Goal: Information Seeking & Learning: Learn about a topic

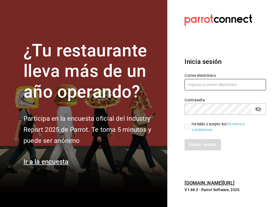
type input "[EMAIL_ADDRESS][PERSON_NAME][DOMAIN_NAME]"
click at [186, 127] on input "He leído y acepto los Términos y condiciones." at bounding box center [186, 127] width 5 height 5
checkbox input "true"
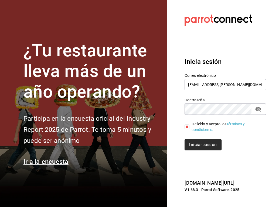
click at [198, 142] on button "Iniciar sesión" at bounding box center [202, 144] width 37 height 11
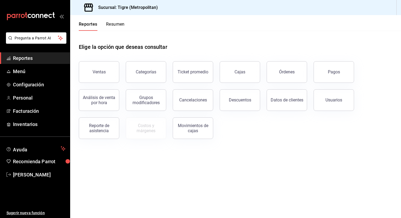
click at [39, 56] on span "Reportes" at bounding box center [39, 57] width 53 height 7
click at [104, 73] on div "Ventas" at bounding box center [98, 71] width 13 height 5
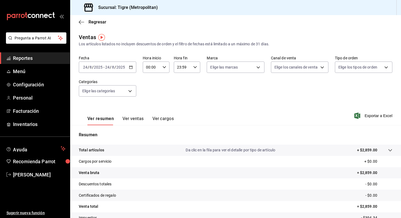
click at [30, 58] on span "Reportes" at bounding box center [39, 57] width 53 height 7
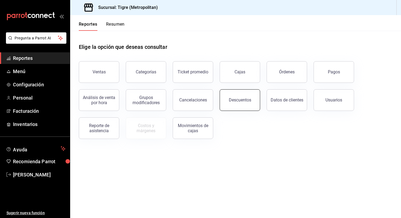
click at [227, 95] on button "Descuentos" at bounding box center [239, 100] width 40 height 22
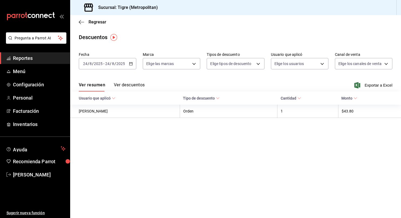
click at [132, 63] on icon "button" at bounding box center [131, 64] width 4 height 4
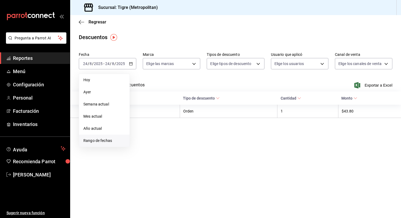
click at [119, 142] on span "Rango de fechas" at bounding box center [104, 141] width 42 height 6
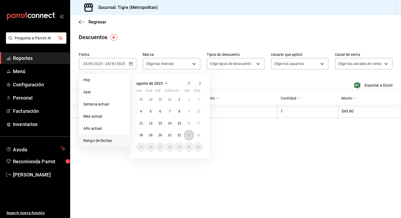
click at [191, 139] on button "23" at bounding box center [188, 135] width 9 height 10
click at [197, 135] on abbr "24" at bounding box center [199, 135] width 4 height 4
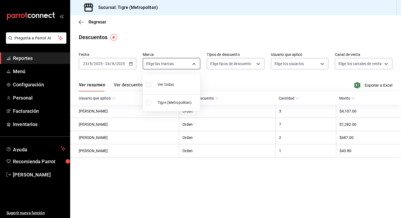
click at [190, 61] on body "Pregunta a Parrot AI Reportes Menú Configuración Personal Facturación Inventari…" at bounding box center [200, 109] width 401 height 218
click at [150, 85] on input "checkbox" at bounding box center [148, 84] width 5 height 5
checkbox input "true"
type input "d2a20516-989b-40fe-838d-c8b0b31ef0ff"
checkbox input "true"
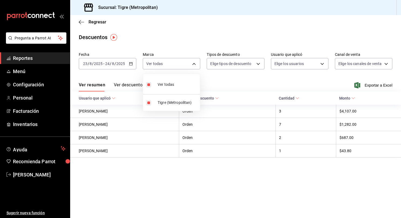
click at [245, 62] on div at bounding box center [200, 109] width 401 height 218
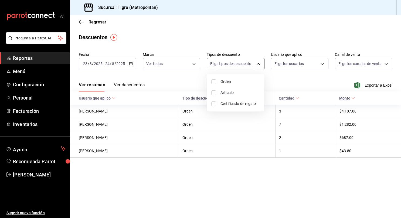
click at [248, 63] on body "Pregunta a Parrot AI Reportes Menú Configuración Personal Facturación Inventari…" at bounding box center [200, 109] width 401 height 218
click at [214, 81] on input "checkbox" at bounding box center [213, 81] width 5 height 5
checkbox input "true"
type input "ORDER"
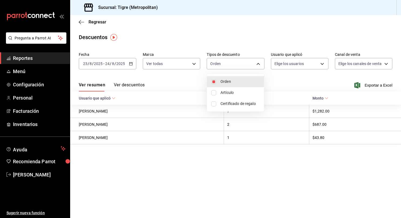
click at [215, 92] on input "checkbox" at bounding box center [213, 92] width 5 height 5
checkbox input "true"
type input "ORDER,ORDER_ITEM"
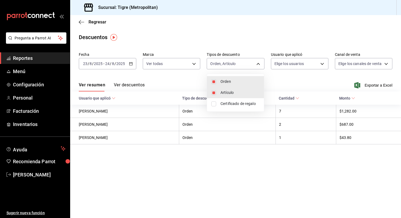
click at [213, 105] on input "checkbox" at bounding box center [213, 103] width 5 height 5
checkbox input "true"
type input "ORDER,ORDER_ITEM,CARD_REWARD"
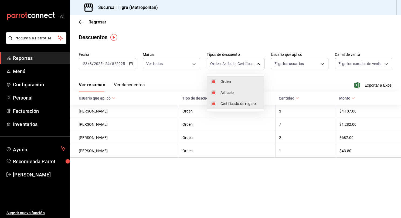
click at [278, 63] on div at bounding box center [200, 109] width 401 height 218
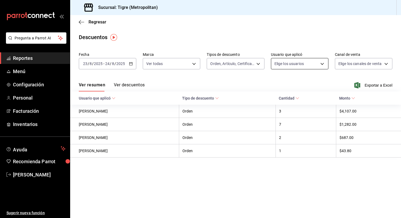
click at [278, 60] on body "Pregunta a Parrot AI Reportes Menú Configuración Personal Facturación Inventari…" at bounding box center [200, 109] width 401 height 218
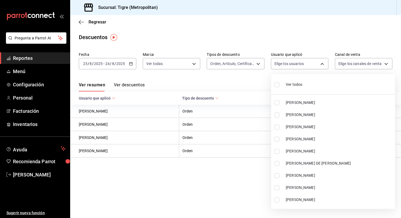
click at [277, 84] on input "checkbox" at bounding box center [276, 84] width 5 height 5
checkbox input "true"
type input "418a12c8-821a-463c-b34b-cd55b362b414,467feb36-073b-4207-8b89-0e764e67df31,25cab…"
checkbox input "true"
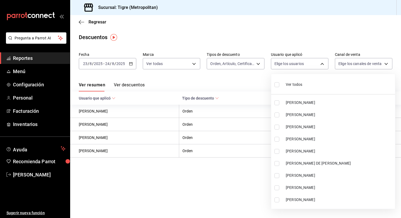
checkbox input "true"
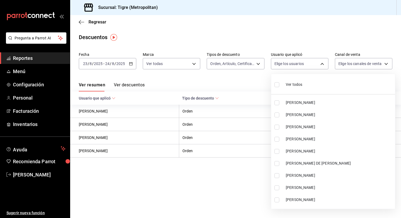
checkbox input "true"
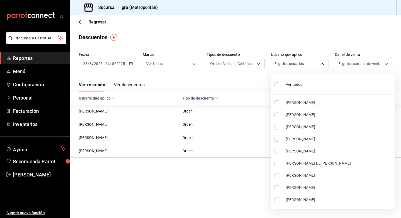
checkbox input "true"
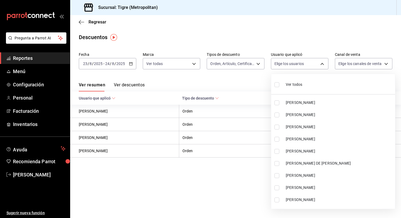
checkbox input "true"
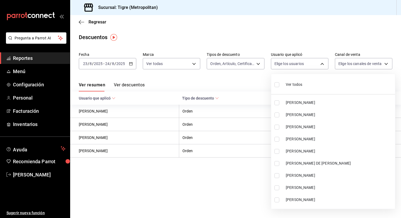
checkbox input "true"
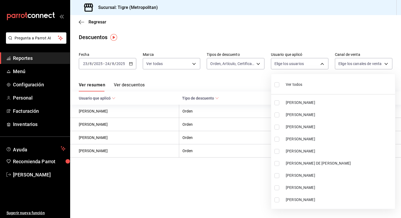
checkbox input "true"
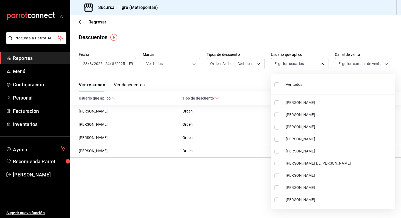
checkbox input "true"
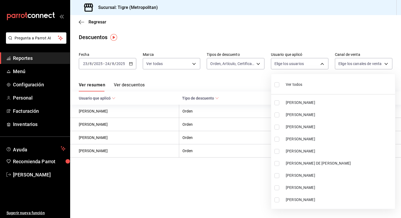
checkbox input "true"
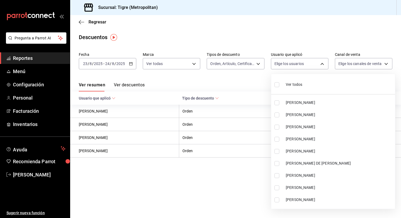
checkbox input "true"
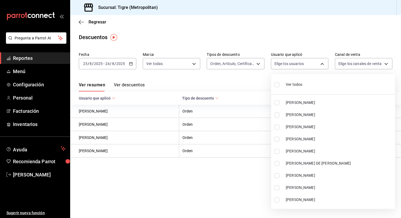
checkbox input "true"
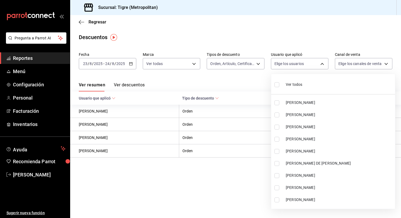
checkbox input "true"
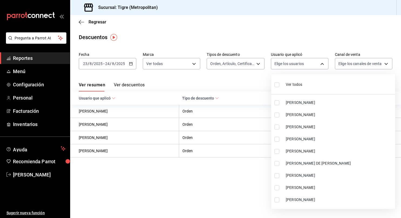
checkbox input "true"
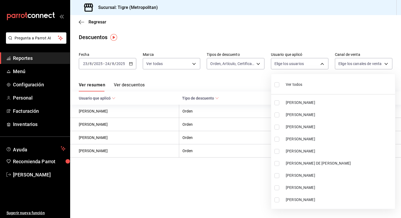
checkbox input "true"
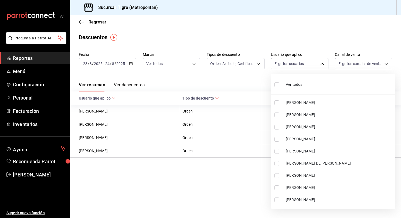
checkbox input "true"
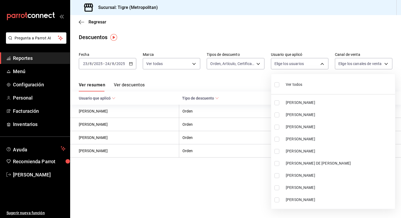
checkbox input "true"
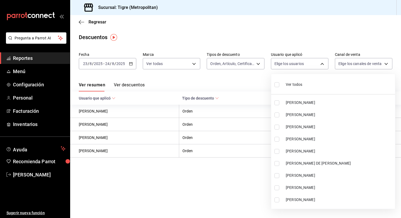
checkbox input "true"
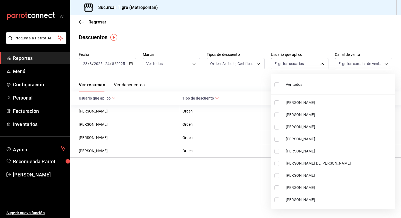
checkbox input "true"
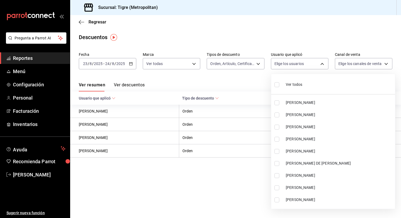
checkbox input "true"
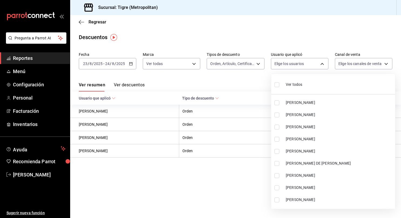
checkbox input "true"
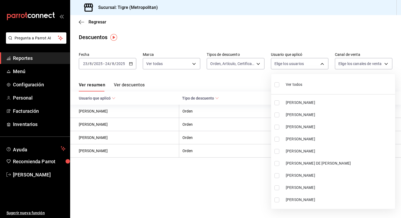
checkbox input "true"
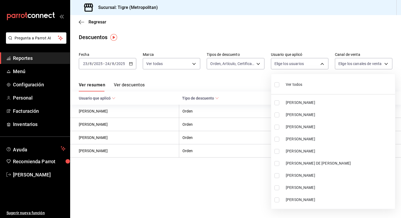
checkbox input "true"
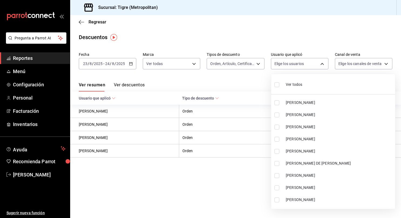
checkbox input "true"
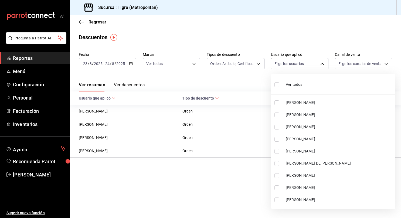
checkbox input "true"
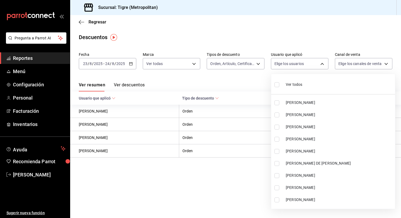
checkbox input "true"
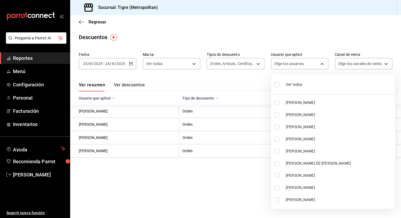
checkbox input "true"
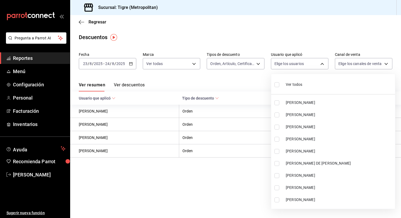
checkbox input "true"
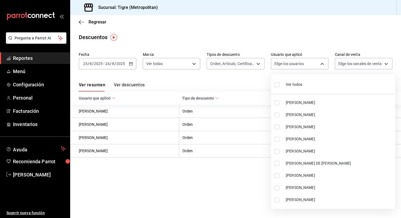
checkbox input "true"
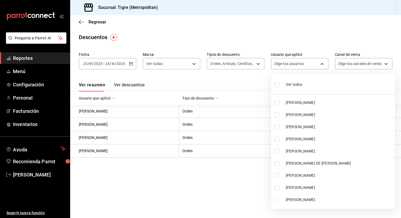
checkbox input "true"
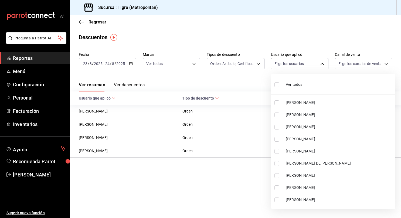
checkbox input "true"
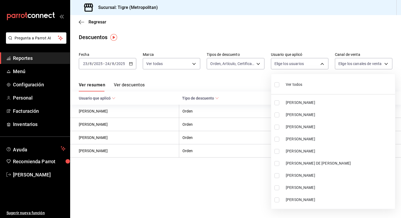
checkbox input "true"
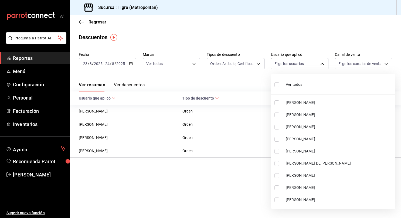
checkbox input "true"
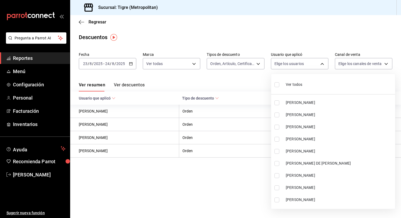
checkbox input "true"
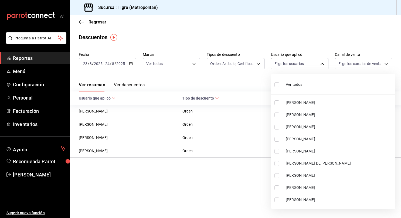
checkbox input "true"
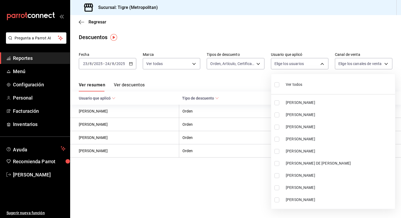
checkbox input "true"
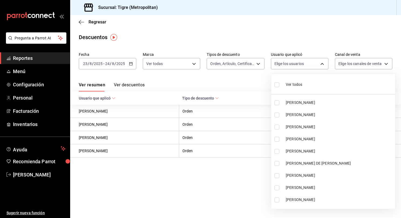
checkbox input "true"
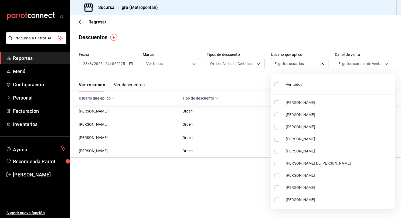
checkbox input "true"
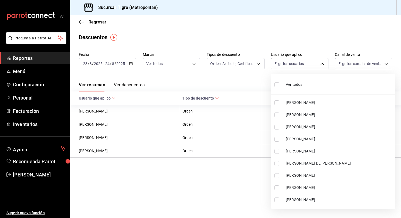
checkbox input "true"
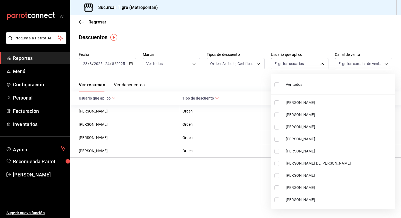
checkbox input "true"
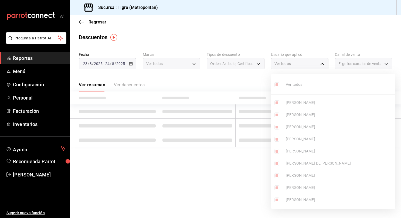
click at [278, 62] on div at bounding box center [200, 109] width 401 height 218
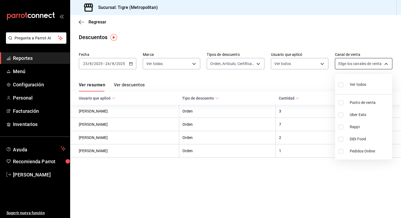
click at [278, 63] on body "Pregunta a Parrot AI Reportes Menú Configuración Personal Facturación Inventari…" at bounding box center [200, 109] width 401 height 218
click at [278, 84] on input "checkbox" at bounding box center [340, 84] width 5 height 5
click at [278, 83] on div at bounding box center [200, 109] width 401 height 218
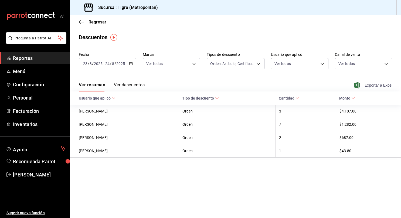
click at [278, 84] on span "Exportar a Excel" at bounding box center [373, 85] width 37 height 6
click at [41, 56] on span "Reportes" at bounding box center [39, 57] width 53 height 7
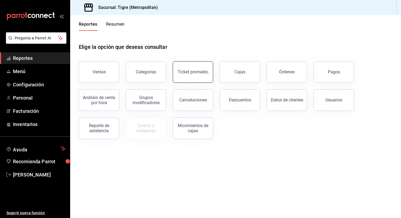
click at [190, 73] on div "Ticket promedio" at bounding box center [192, 71] width 31 height 5
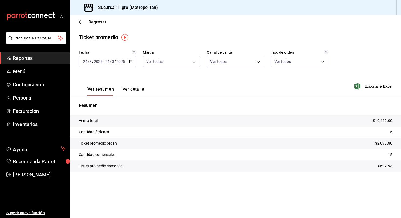
click at [130, 62] on icon "button" at bounding box center [131, 62] width 4 height 4
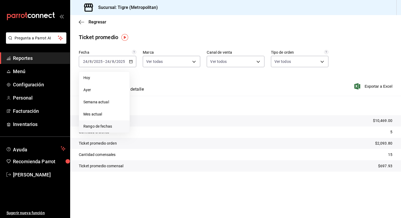
click at [94, 127] on span "Rango de fechas" at bounding box center [104, 126] width 42 height 6
click at [189, 133] on abbr "23" at bounding box center [189, 133] width 4 height 4
click at [198, 133] on abbr "24" at bounding box center [199, 133] width 4 height 4
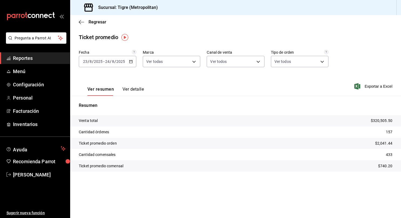
click at [32, 58] on span "Reportes" at bounding box center [39, 57] width 53 height 7
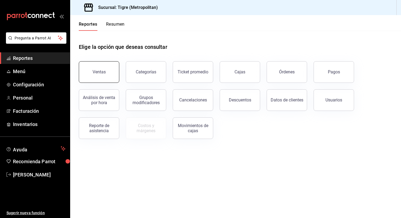
click at [102, 65] on button "Ventas" at bounding box center [99, 72] width 40 height 22
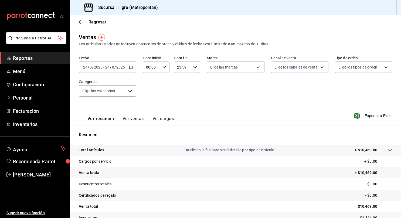
click at [131, 66] on \(Stroke\) "button" at bounding box center [130, 67] width 3 height 3
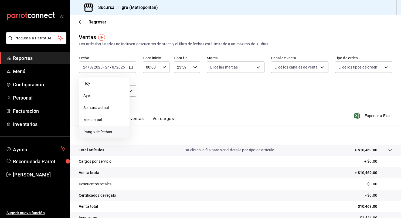
click at [99, 132] on span "Rango de fechas" at bounding box center [104, 132] width 42 height 6
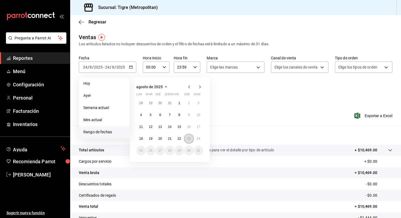
click at [186, 139] on button "23" at bounding box center [188, 139] width 9 height 10
click at [196, 139] on button "24" at bounding box center [198, 139] width 9 height 10
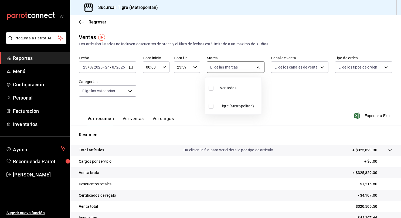
click at [251, 70] on body "Pregunta a Parrot AI Reportes Menú Configuración Personal Facturación Inventari…" at bounding box center [200, 109] width 401 height 218
click at [233, 87] on span "Ver todas" at bounding box center [228, 88] width 16 height 6
click at [278, 68] on div at bounding box center [200, 109] width 401 height 218
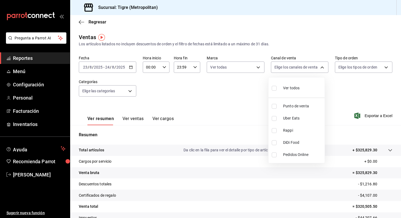
click at [278, 68] on body "Pregunta a Parrot AI Reportes Menú Configuración Personal Facturación Inventari…" at bounding box center [200, 109] width 401 height 218
click at [274, 88] on input "checkbox" at bounding box center [273, 88] width 5 height 5
click at [278, 67] on div at bounding box center [200, 109] width 401 height 218
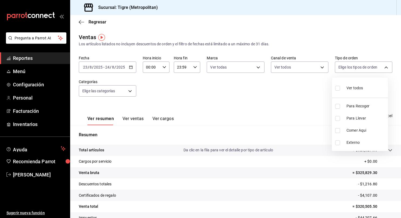
click at [278, 67] on body "Pregunta a Parrot AI Reportes Menú Configuración Personal Facturación Inventari…" at bounding box center [200, 109] width 401 height 218
click at [278, 88] on input "checkbox" at bounding box center [337, 88] width 5 height 5
click at [125, 93] on div at bounding box center [200, 109] width 401 height 218
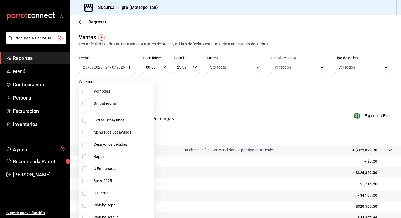
click at [125, 93] on body "Pregunta a Parrot AI Reportes Menú Configuración Personal Facturación Inventari…" at bounding box center [200, 109] width 401 height 218
click at [85, 91] on input "checkbox" at bounding box center [84, 91] width 5 height 5
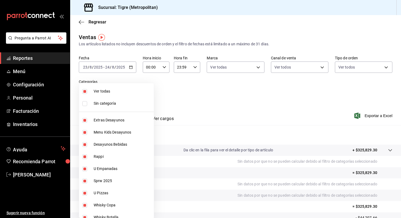
click at [258, 109] on div at bounding box center [200, 109] width 401 height 218
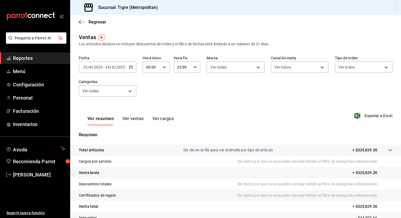
click at [278, 150] on icon at bounding box center [390, 150] width 4 height 2
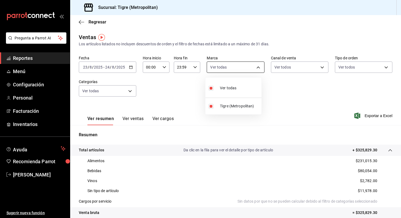
click at [232, 68] on body "Pregunta a Parrot AI Reportes Menú Configuración Personal Facturación Inventari…" at bounding box center [200, 109] width 401 height 218
click at [232, 68] on div at bounding box center [200, 109] width 401 height 218
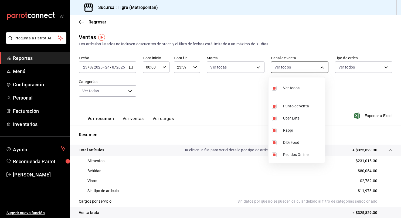
click at [278, 66] on body "Pregunta a Parrot AI Reportes Menú Configuración Personal Facturación Inventari…" at bounding box center [200, 109] width 401 height 218
click at [278, 66] on div at bounding box center [200, 109] width 401 height 218
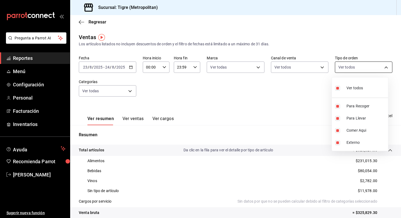
click at [278, 66] on body "Pregunta a Parrot AI Reportes Menú Configuración Personal Facturación Inventari…" at bounding box center [200, 109] width 401 height 218
click at [112, 91] on div at bounding box center [200, 109] width 401 height 218
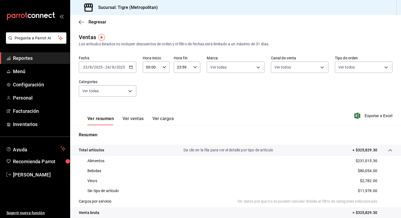
click at [112, 91] on body "Pregunta a Parrot AI Reportes Menú Configuración Personal Facturación Inventari…" at bounding box center [200, 109] width 401 height 218
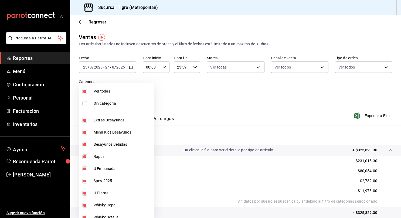
click at [85, 90] on input "checkbox" at bounding box center [84, 91] width 5 height 5
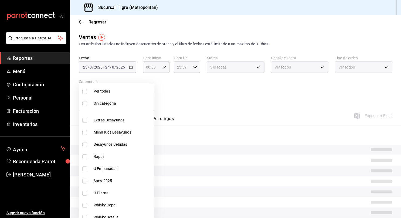
click at [85, 103] on input "checkbox" at bounding box center [84, 103] width 5 height 5
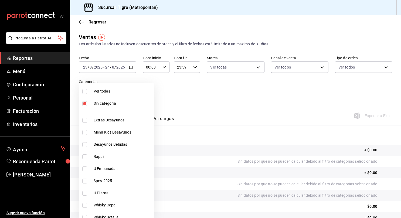
click at [85, 103] on input "checkbox" at bounding box center [84, 103] width 5 height 5
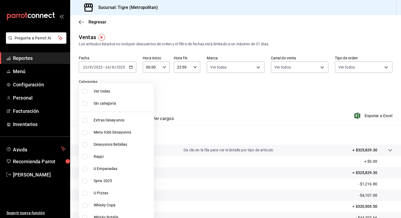
click at [84, 91] on input "checkbox" at bounding box center [84, 91] width 5 height 5
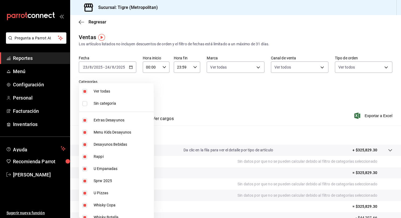
click at [247, 108] on div at bounding box center [200, 109] width 401 height 218
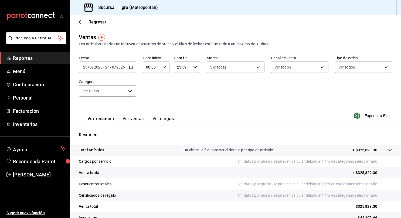
click at [278, 150] on icon at bounding box center [390, 150] width 4 height 2
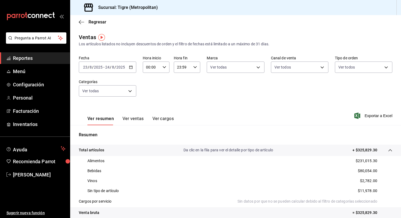
click at [135, 119] on button "Ver ventas" at bounding box center [132, 120] width 21 height 9
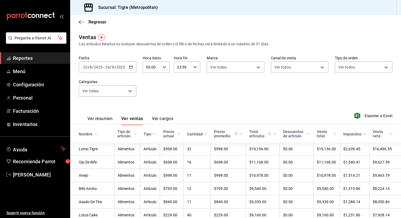
click at [103, 118] on button "Ver resumen" at bounding box center [99, 120] width 25 height 9
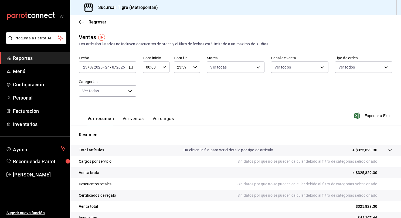
click at [278, 150] on div at bounding box center [384, 150] width 15 height 6
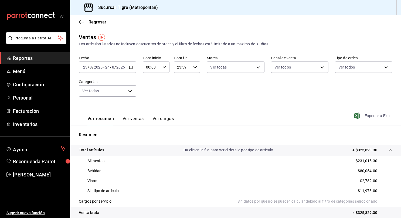
click at [278, 115] on span "Exportar a Excel" at bounding box center [373, 115] width 37 height 6
click at [132, 66] on icon "button" at bounding box center [131, 67] width 4 height 4
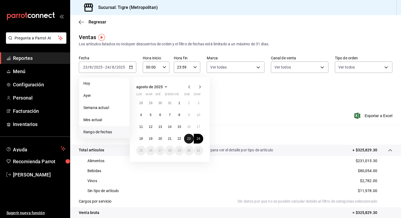
click at [189, 139] on abbr "23" at bounding box center [189, 139] width 4 height 4
click at [199, 139] on abbr "24" at bounding box center [199, 139] width 4 height 4
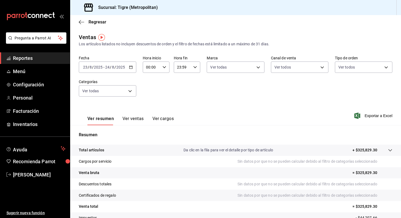
click at [278, 149] on icon at bounding box center [390, 150] width 4 height 4
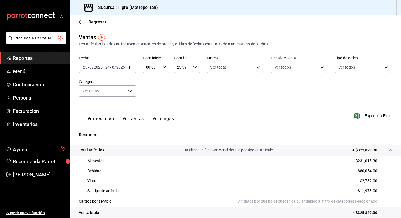
click at [278, 149] on icon at bounding box center [390, 150] width 4 height 4
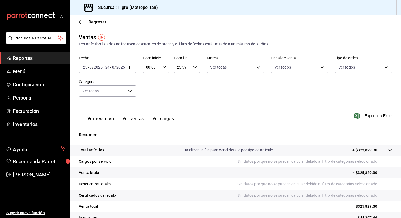
click at [278, 149] on icon at bounding box center [390, 150] width 4 height 4
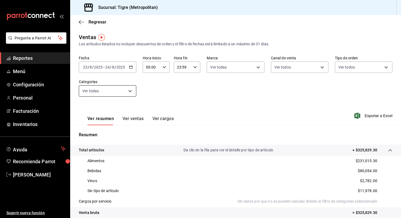
click at [120, 95] on body "Pregunta a Parrot AI Reportes Menú Configuración Personal Facturación Inventari…" at bounding box center [200, 109] width 401 height 218
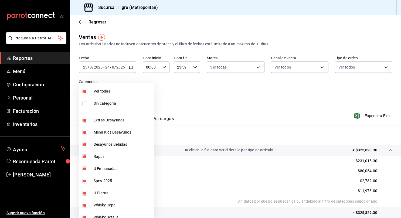
click at [120, 95] on li "Ver todas" at bounding box center [116, 91] width 75 height 12
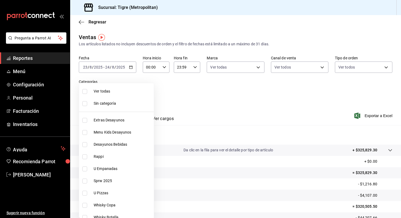
click at [122, 94] on span "Ver todas" at bounding box center [123, 91] width 58 height 6
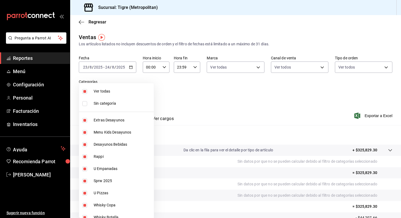
click at [118, 90] on span "Ver todas" at bounding box center [123, 91] width 58 height 6
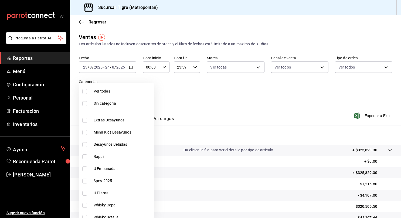
click at [118, 90] on span "Ver todas" at bounding box center [123, 91] width 58 height 6
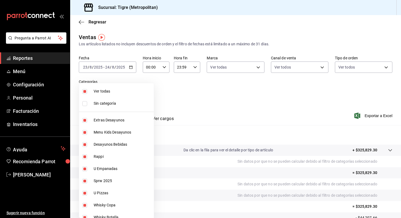
click at [278, 150] on div at bounding box center [200, 109] width 401 height 218
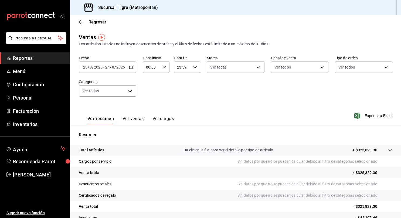
click at [278, 150] on icon at bounding box center [390, 150] width 4 height 4
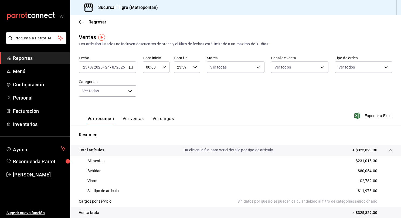
click at [247, 149] on p "Da clic en la fila para ver el detalle por tipo de artículo" at bounding box center [228, 150] width 90 height 6
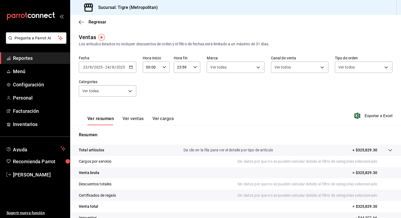
click at [40, 60] on span "Reportes" at bounding box center [39, 57] width 53 height 7
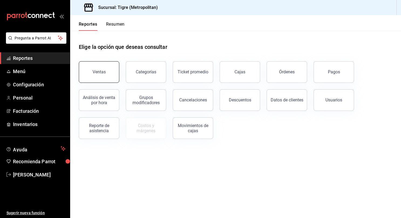
click at [96, 69] on button "Ventas" at bounding box center [99, 72] width 40 height 22
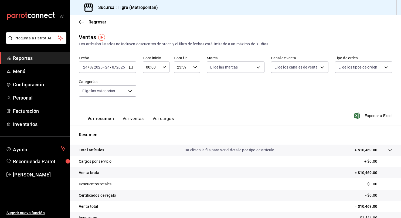
click at [131, 68] on icon "button" at bounding box center [131, 67] width 4 height 4
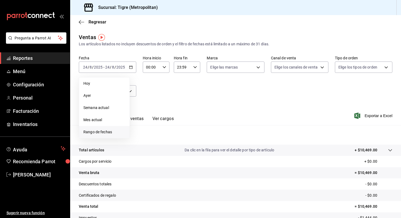
click at [98, 133] on span "Rango de fechas" at bounding box center [104, 132] width 42 height 6
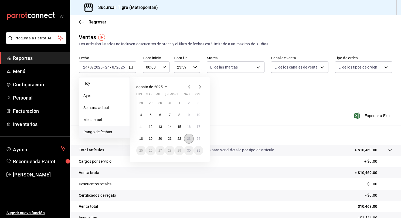
click at [188, 141] on button "23" at bounding box center [188, 139] width 9 height 10
click at [197, 140] on abbr "24" at bounding box center [199, 139] width 4 height 4
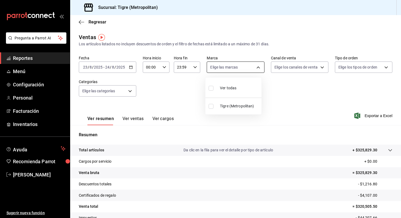
click at [236, 66] on body "Pregunta a Parrot AI Reportes Menú Configuración Personal Facturación Inventari…" at bounding box center [200, 109] width 401 height 218
click at [222, 88] on span "Ver todas" at bounding box center [228, 88] width 16 height 6
click at [278, 67] on div at bounding box center [200, 109] width 401 height 218
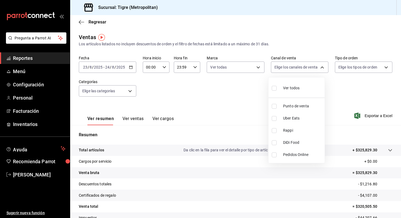
click at [278, 67] on body "Pregunta a Parrot AI Reportes Menú Configuración Personal Facturación Inventari…" at bounding box center [200, 109] width 401 height 218
click at [276, 86] on input "checkbox" at bounding box center [273, 88] width 5 height 5
click at [278, 71] on div at bounding box center [200, 109] width 401 height 218
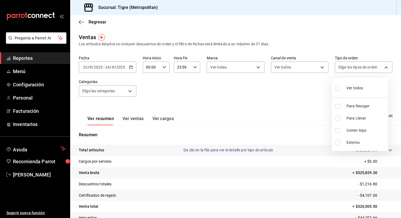
click at [278, 71] on body "Pregunta a Parrot AI Reportes Menú Configuración Personal Facturación Inventari…" at bounding box center [200, 109] width 401 height 218
click at [278, 88] on input "checkbox" at bounding box center [337, 88] width 5 height 5
click at [122, 90] on div at bounding box center [200, 109] width 401 height 218
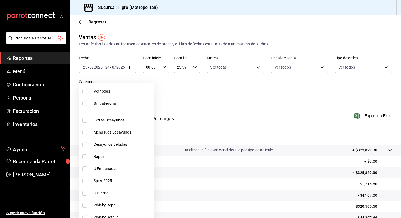
click at [122, 90] on body "Pregunta a Parrot AI Reportes Menú Configuración Personal Facturación Inventari…" at bounding box center [200, 109] width 401 height 218
click at [84, 91] on input "checkbox" at bounding box center [84, 91] width 5 height 5
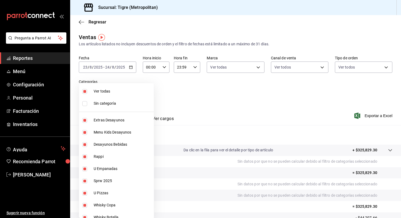
click at [278, 150] on div at bounding box center [200, 109] width 401 height 218
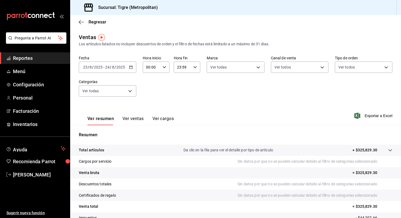
click at [278, 150] on div at bounding box center [384, 150] width 15 height 6
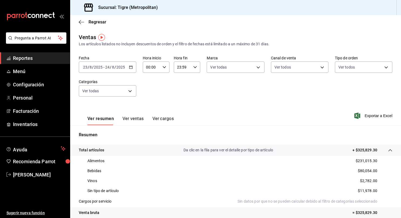
click at [278, 150] on div at bounding box center [384, 150] width 15 height 6
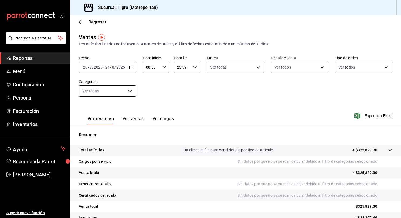
click at [116, 92] on body "Pregunta a Parrot AI Reportes Menú Configuración Personal Facturación Inventari…" at bounding box center [200, 109] width 401 height 218
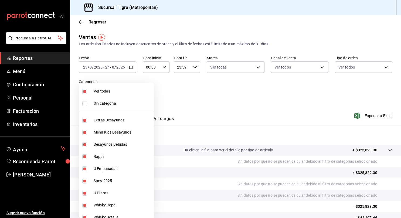
click at [85, 92] on input "checkbox" at bounding box center [84, 91] width 5 height 5
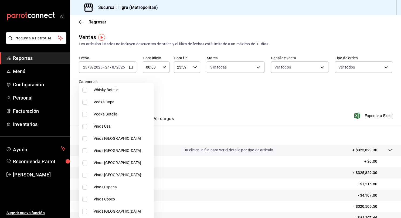
scroll to position [128, 0]
click at [82, 125] on input "checkbox" at bounding box center [84, 125] width 5 height 5
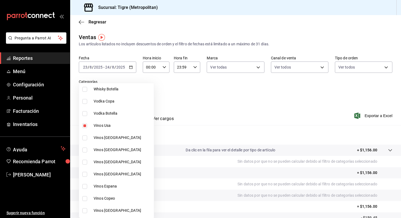
click at [84, 137] on input "checkbox" at bounding box center [84, 137] width 5 height 5
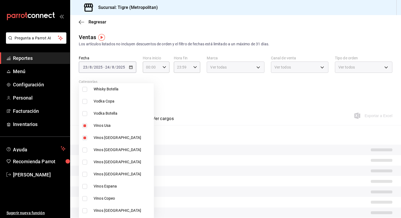
click at [85, 148] on input "checkbox" at bounding box center [84, 149] width 5 height 5
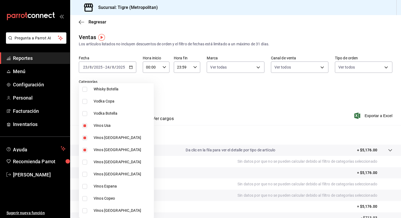
click at [84, 161] on input "checkbox" at bounding box center [84, 162] width 5 height 5
click at [84, 174] on input "checkbox" at bounding box center [84, 174] width 5 height 5
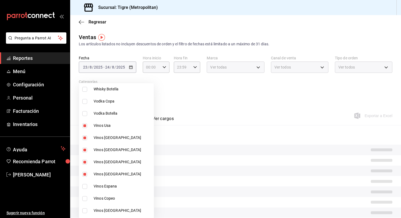
click at [85, 187] on input "checkbox" at bounding box center [84, 186] width 5 height 5
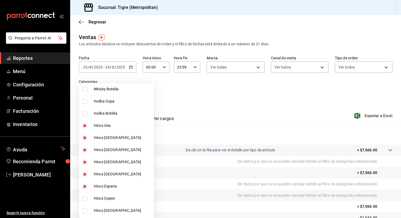
click at [84, 198] on input "checkbox" at bounding box center [84, 198] width 5 height 5
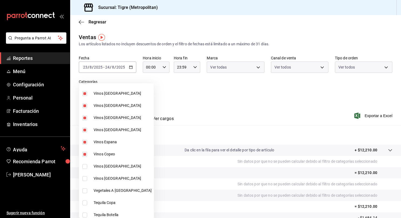
scroll to position [176, 0]
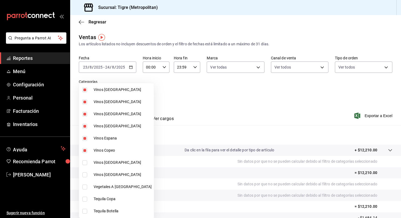
click at [87, 163] on label at bounding box center [85, 162] width 7 height 5
click at [87, 163] on input "checkbox" at bounding box center [84, 162] width 5 height 5
click at [84, 174] on input "checkbox" at bounding box center [84, 174] width 5 height 5
click at [85, 160] on input "checkbox" at bounding box center [84, 162] width 5 height 5
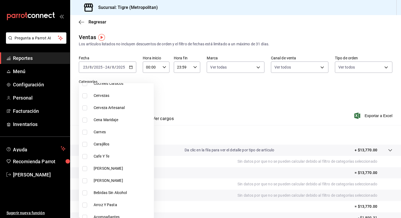
scroll to position [636, 0]
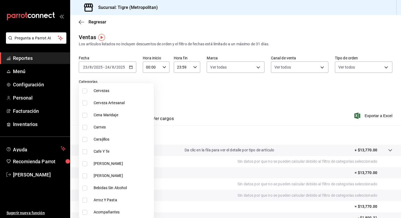
click at [278, 126] on div at bounding box center [200, 109] width 401 height 218
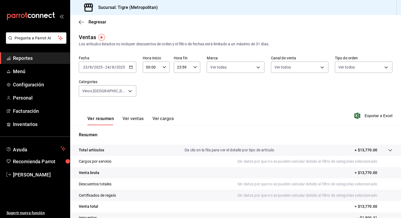
click at [35, 60] on span "Reportes" at bounding box center [39, 57] width 53 height 7
